Goal: Information Seeking & Learning: Learn about a topic

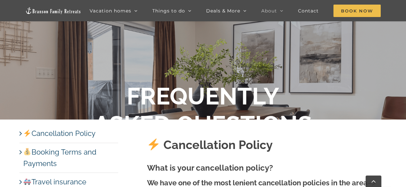
scroll to position [75, 0]
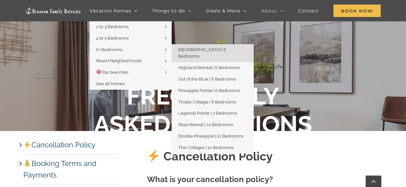
click at [193, 50] on span "[GEOGRAPHIC_DATA] | 6 Bedrooms" at bounding box center [202, 53] width 48 height 12
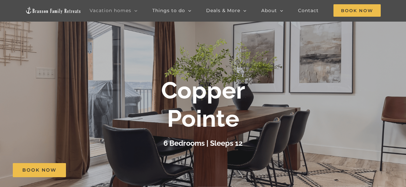
scroll to position [66, 0]
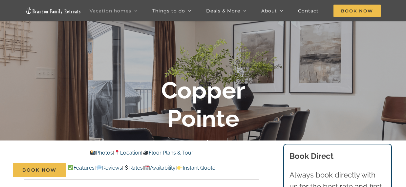
click at [178, 152] on link "Floor Plans & Tour" at bounding box center [167, 153] width 51 height 6
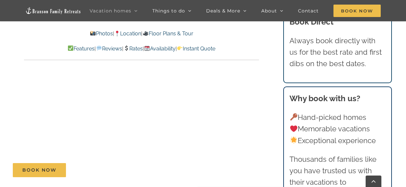
scroll to position [1825, 0]
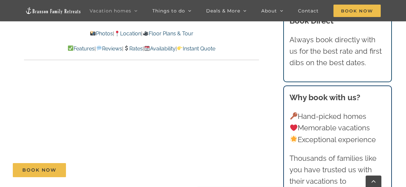
click at [177, 32] on link "Floor Plans & Tour" at bounding box center [167, 34] width 51 height 6
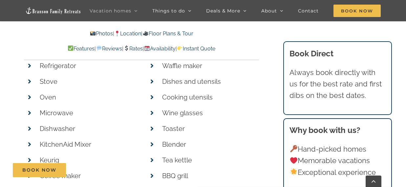
scroll to position [2252, 0]
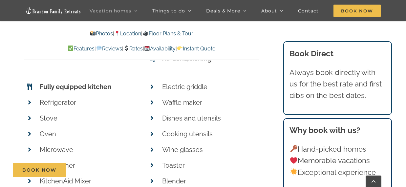
click at [94, 32] on link "Photos" at bounding box center [101, 34] width 23 height 6
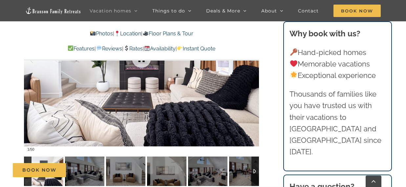
scroll to position [452, 0]
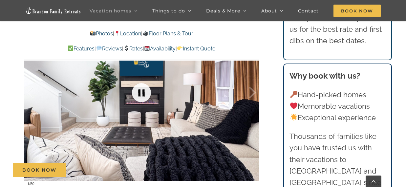
click at [142, 94] on link at bounding box center [141, 93] width 26 height 26
click at [253, 92] on div at bounding box center [245, 93] width 20 height 41
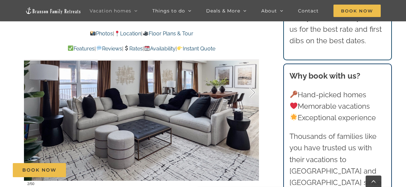
click at [253, 92] on div at bounding box center [245, 93] width 20 height 41
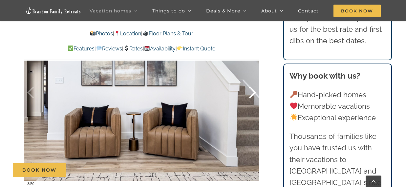
click at [253, 92] on div at bounding box center [245, 93] width 20 height 41
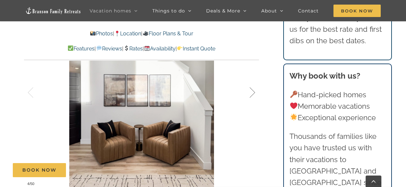
click at [253, 92] on div at bounding box center [245, 93] width 20 height 41
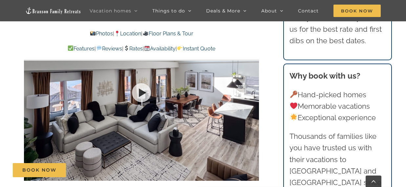
click at [253, 92] on div at bounding box center [141, 92] width 235 height 193
click at [254, 90] on div at bounding box center [245, 93] width 20 height 41
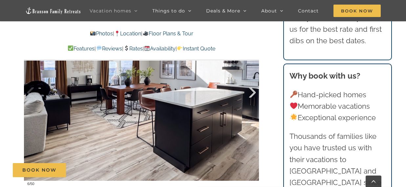
click at [253, 92] on div at bounding box center [245, 93] width 20 height 41
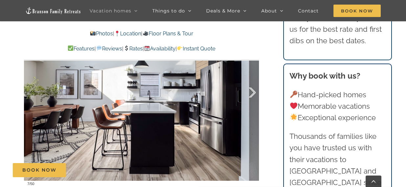
click at [253, 92] on div at bounding box center [245, 93] width 20 height 41
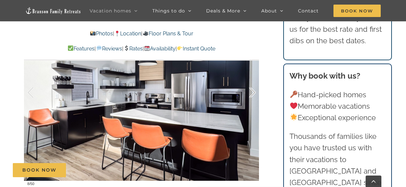
click at [253, 92] on div at bounding box center [245, 93] width 20 height 41
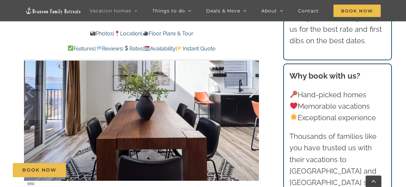
click at [253, 93] on div at bounding box center [245, 93] width 20 height 41
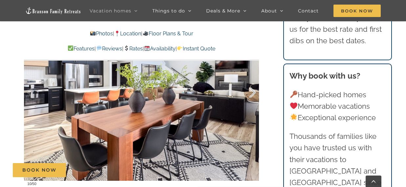
click at [253, 93] on div at bounding box center [245, 93] width 20 height 41
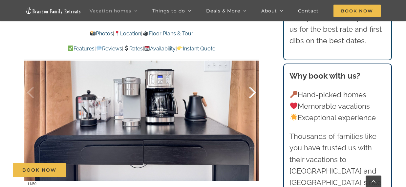
click at [253, 93] on div at bounding box center [245, 93] width 20 height 41
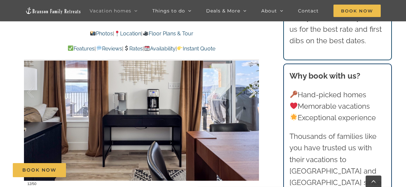
click at [253, 93] on div at bounding box center [245, 93] width 20 height 41
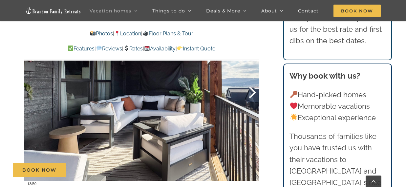
click at [253, 93] on div at bounding box center [245, 93] width 20 height 41
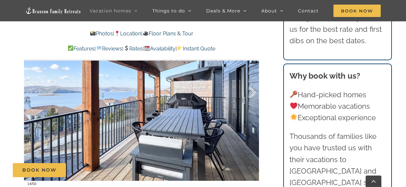
click at [253, 93] on div at bounding box center [245, 93] width 20 height 41
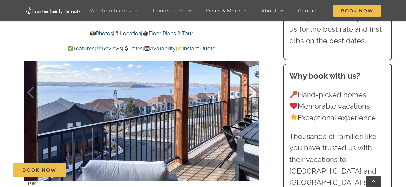
click at [253, 93] on div at bounding box center [245, 93] width 20 height 41
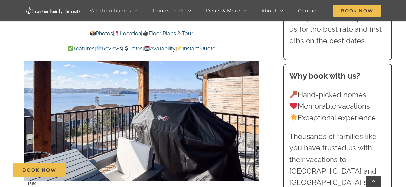
click at [133, 46] on link "Rates" at bounding box center [132, 49] width 19 height 6
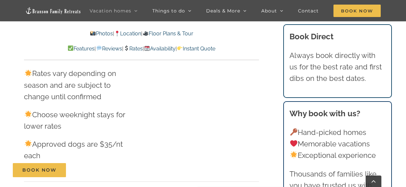
scroll to position [3512, 0]
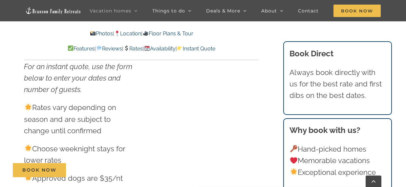
click at [164, 47] on link "Availability" at bounding box center [159, 49] width 31 height 6
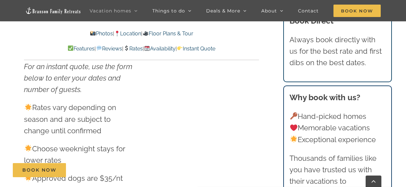
click at [134, 46] on link "Rates" at bounding box center [132, 49] width 19 height 6
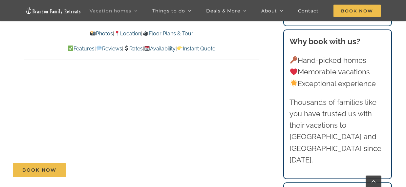
scroll to position [3840, 0]
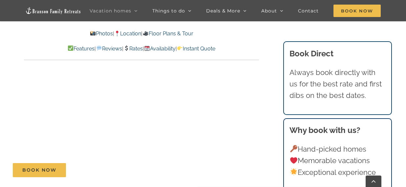
scroll to position [452, 0]
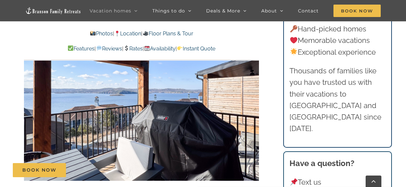
scroll to position [2252, 0]
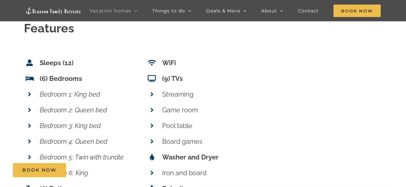
scroll to position [66, 0]
